Goal: Navigation & Orientation: Find specific page/section

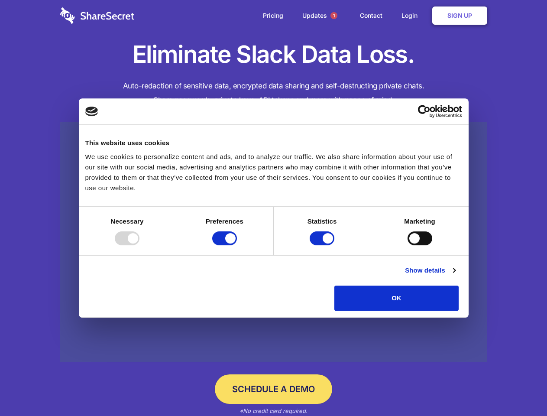
click at [140, 245] on div at bounding box center [127, 238] width 25 height 14
click at [237, 245] on input "Preferences" at bounding box center [224, 238] width 25 height 14
checkbox input "false"
click at [323, 245] on input "Statistics" at bounding box center [322, 238] width 25 height 14
checkbox input "false"
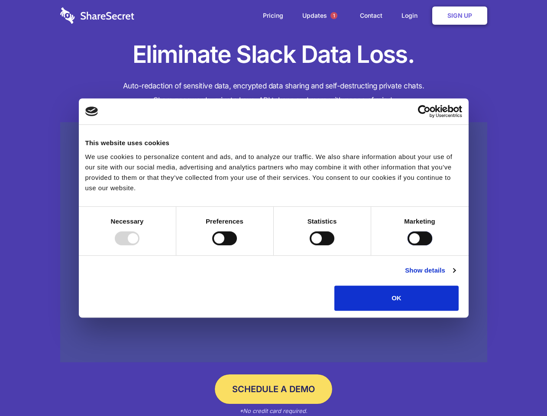
click at [408, 245] on input "Marketing" at bounding box center [420, 238] width 25 height 14
checkbox input "true"
click at [455, 276] on link "Show details" at bounding box center [430, 270] width 50 height 10
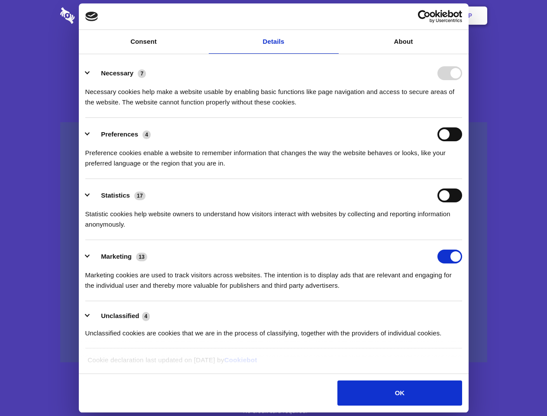
click at [462, 118] on li "Necessary 7 Necessary cookies help make a website usable by enabling basic func…" at bounding box center [273, 87] width 377 height 61
click at [334, 16] on span "1" at bounding box center [334, 15] width 7 height 7
